Goal: Find specific page/section: Find specific page/section

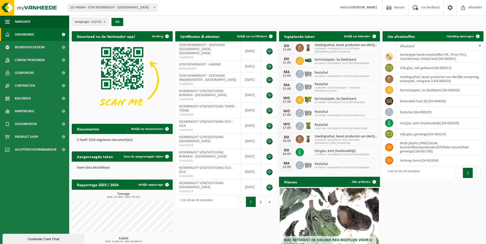
click at [153, 7] on span at bounding box center [154, 7] width 5 height 7
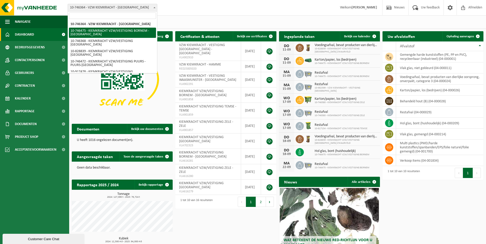
select select "5837"
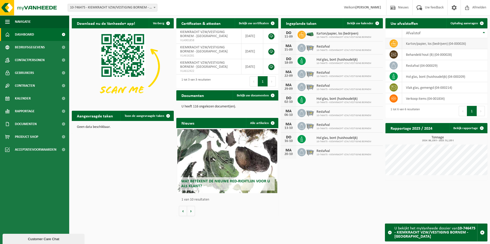
click at [419, 44] on td "karton/papier, los (bedrijven) (04-000026)" at bounding box center [444, 43] width 85 height 11
click at [24, 84] on span "Contracten" at bounding box center [25, 85] width 20 height 13
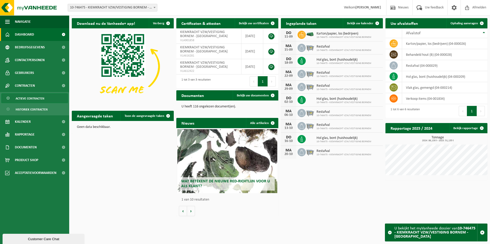
click at [27, 99] on span "Actieve contracten" at bounding box center [30, 99] width 29 height 10
